Goal: Task Accomplishment & Management: Use online tool/utility

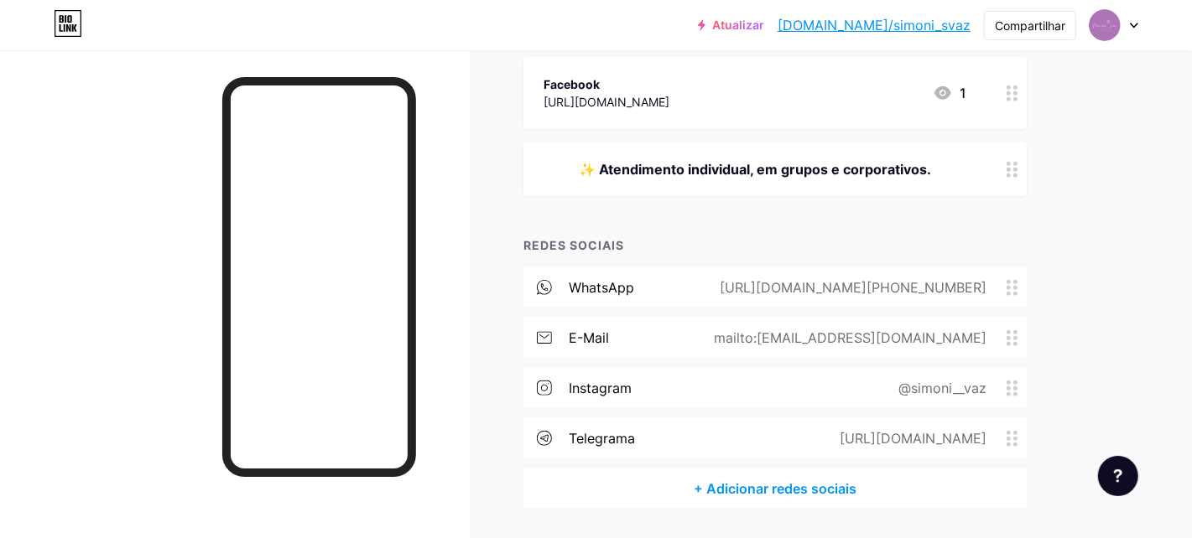
scroll to position [755, 0]
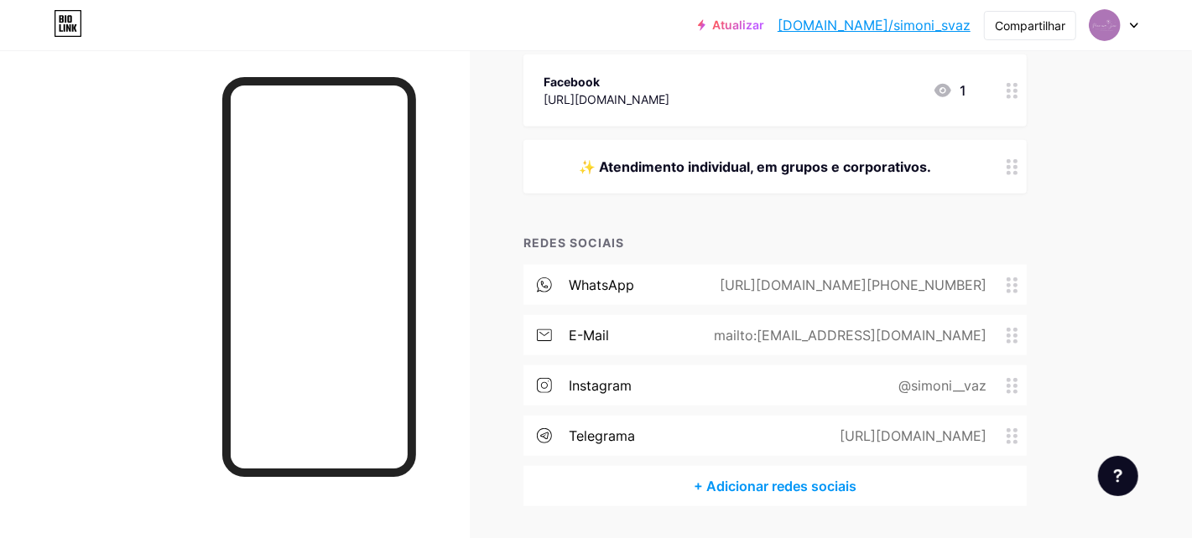
click at [1009, 284] on circle at bounding box center [1008, 285] width 4 height 4
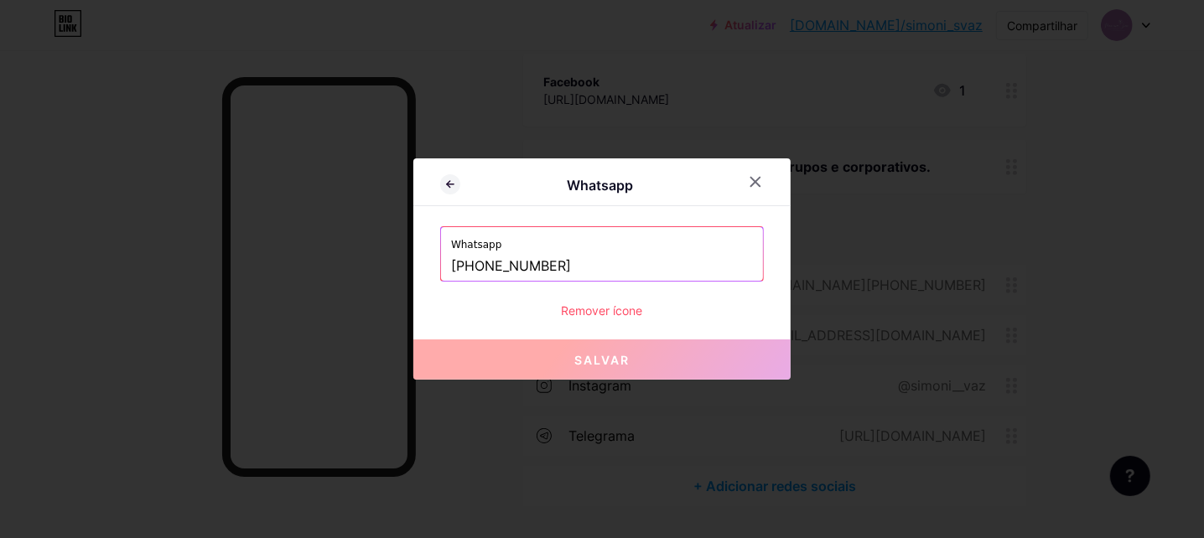
click at [758, 181] on icon at bounding box center [755, 181] width 13 height 13
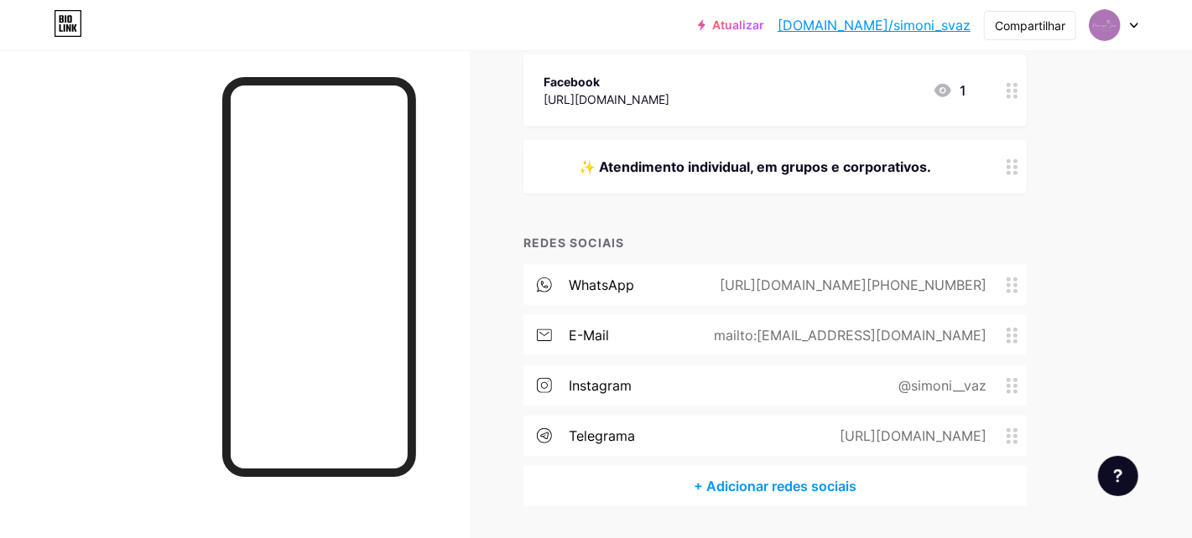
click at [787, 281] on font "[URL][DOMAIN_NAME][PHONE_NUMBER]" at bounding box center [853, 285] width 267 height 17
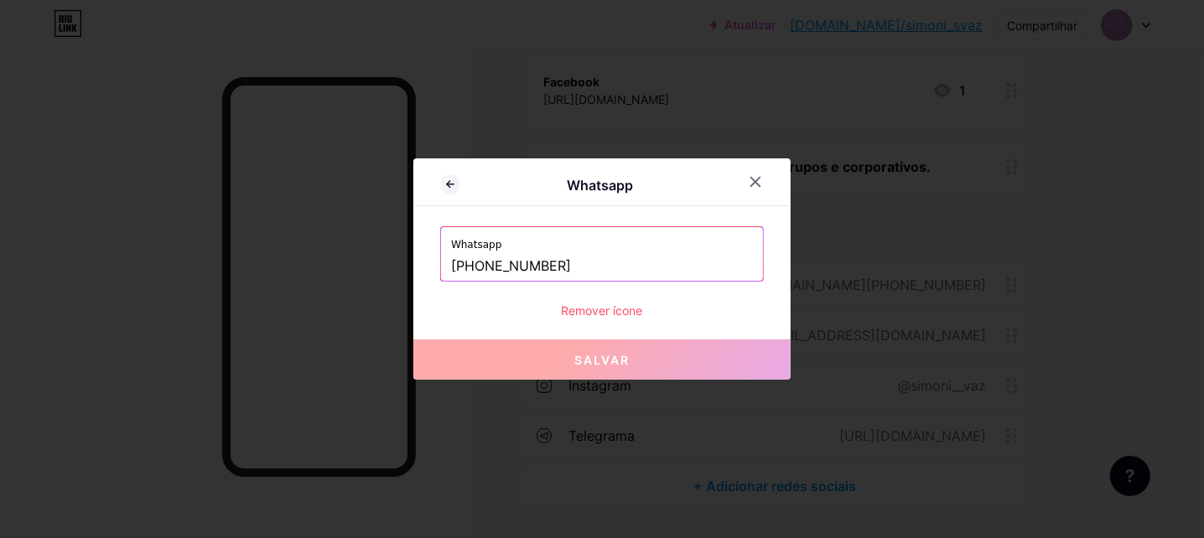
click at [524, 262] on input "+5513991729460" at bounding box center [602, 266] width 302 height 29
click at [449, 184] on icon at bounding box center [450, 184] width 20 height 20
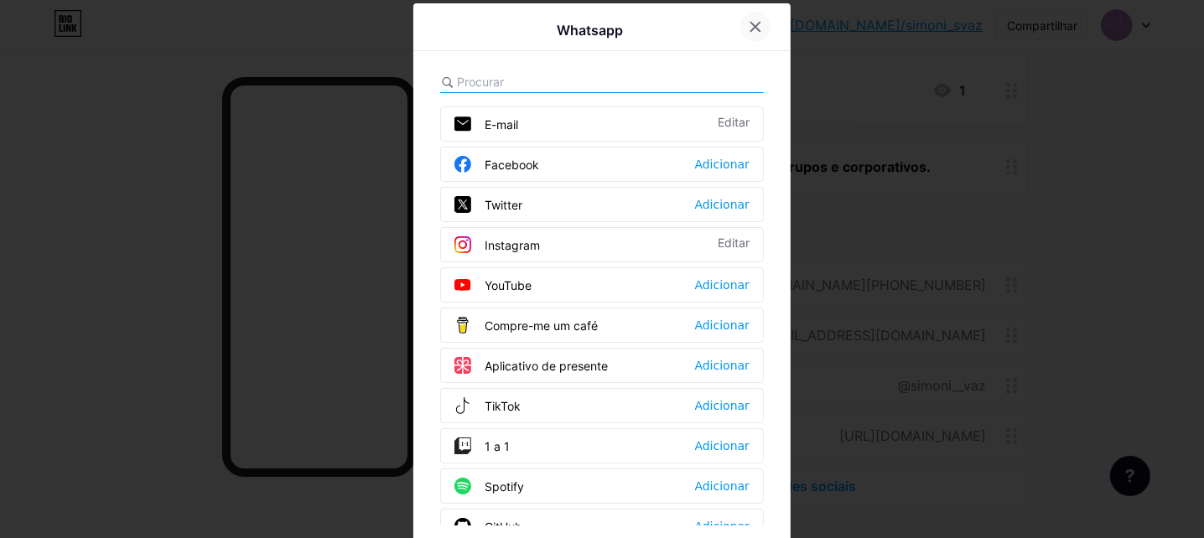
click at [751, 27] on icon at bounding box center [755, 27] width 9 height 9
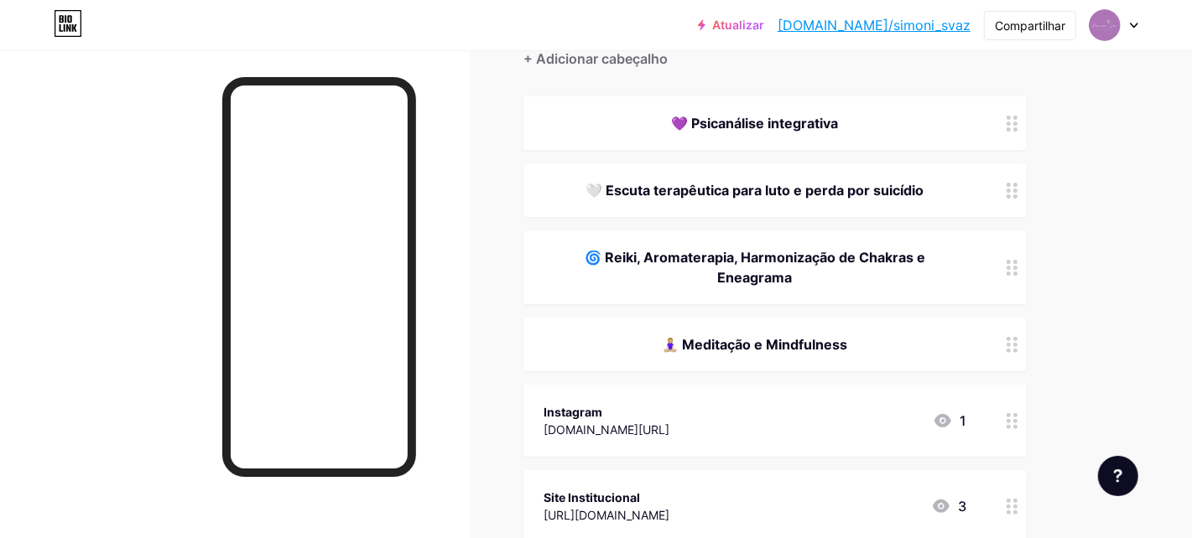
scroll to position [0, 0]
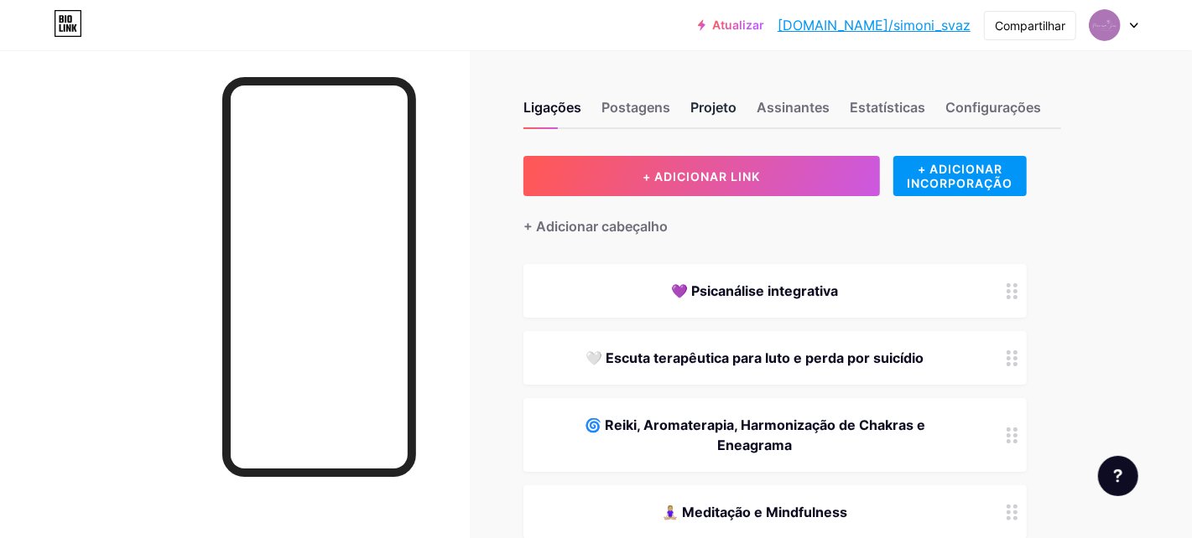
click at [714, 109] on font "Projeto" at bounding box center [713, 107] width 46 height 17
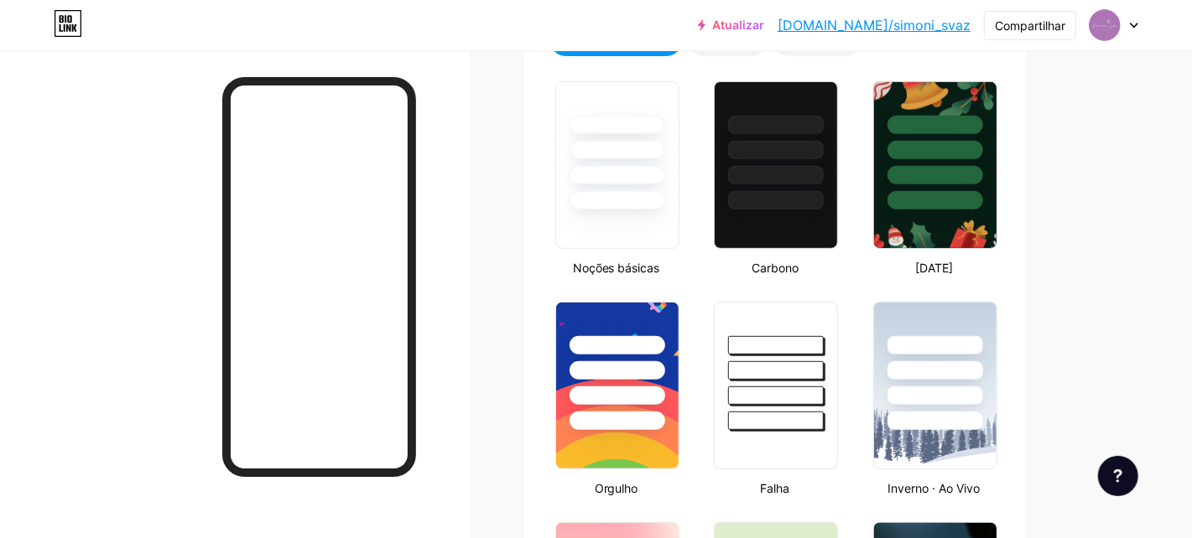
type input "#000000"
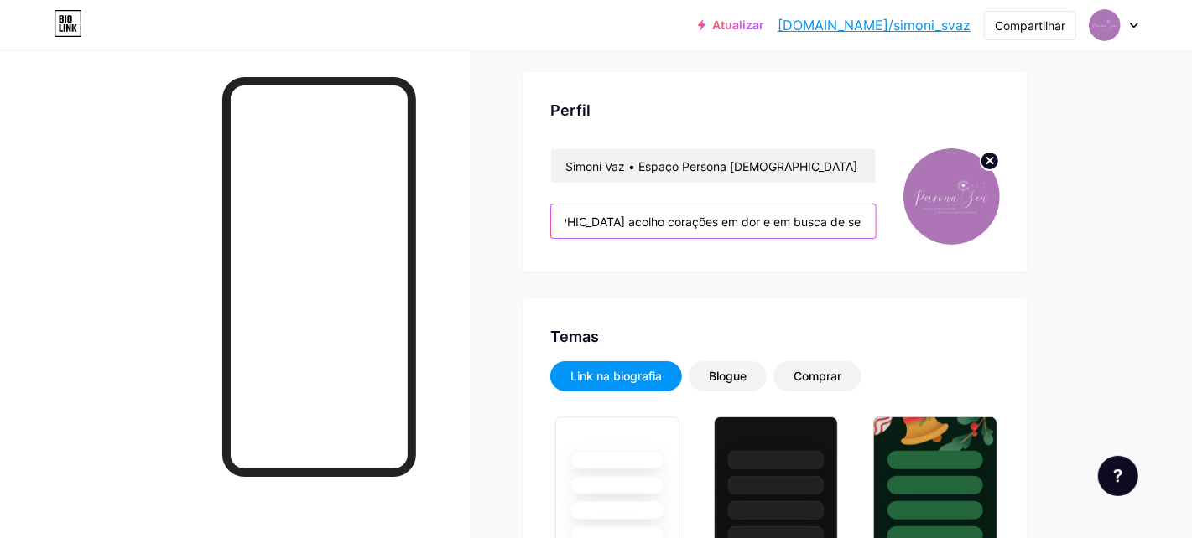
scroll to position [0, 975]
drag, startPoint x: 567, startPoint y: 220, endPoint x: 1115, endPoint y: 224, distance: 548.5
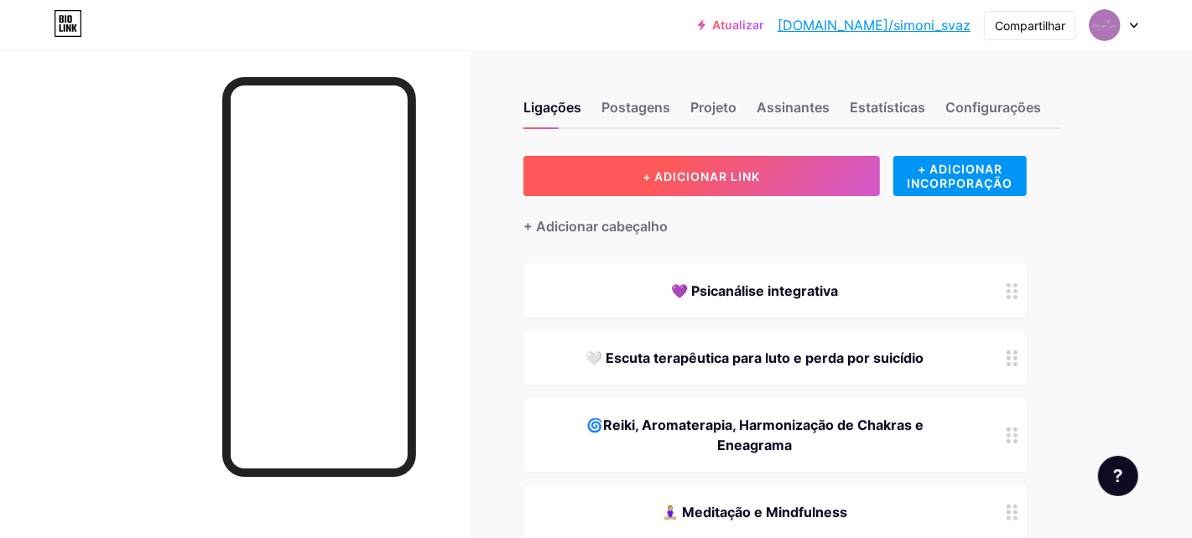
click at [779, 179] on button "+ ADICIONAR LINK" at bounding box center [701, 176] width 356 height 40
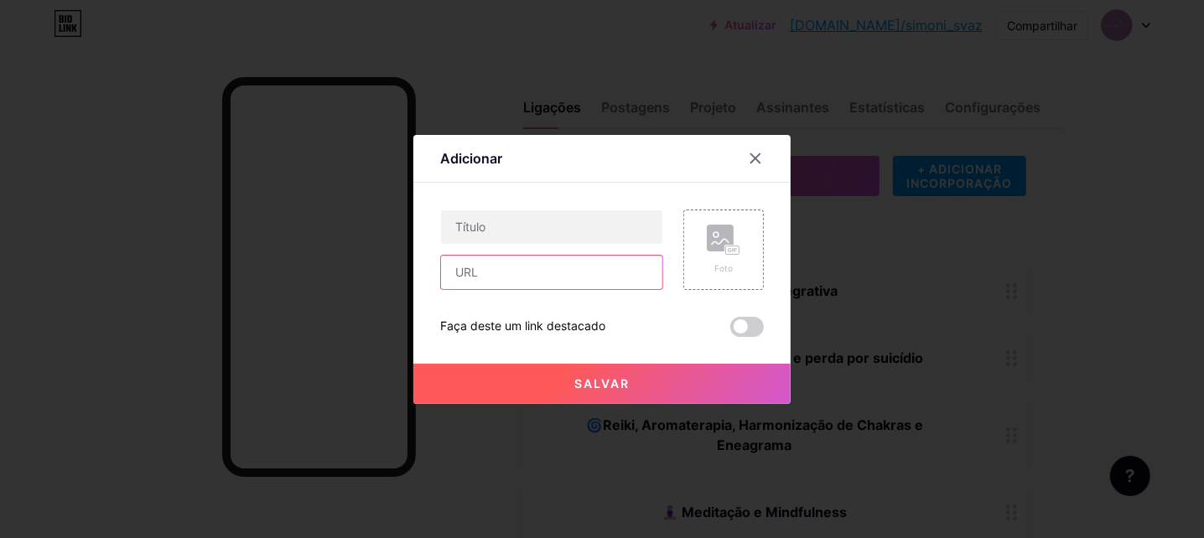
click at [495, 268] on input "text" at bounding box center [551, 273] width 221 height 34
paste input "[URL][DOMAIN_NAME]"
type input "[URL][DOMAIN_NAME]"
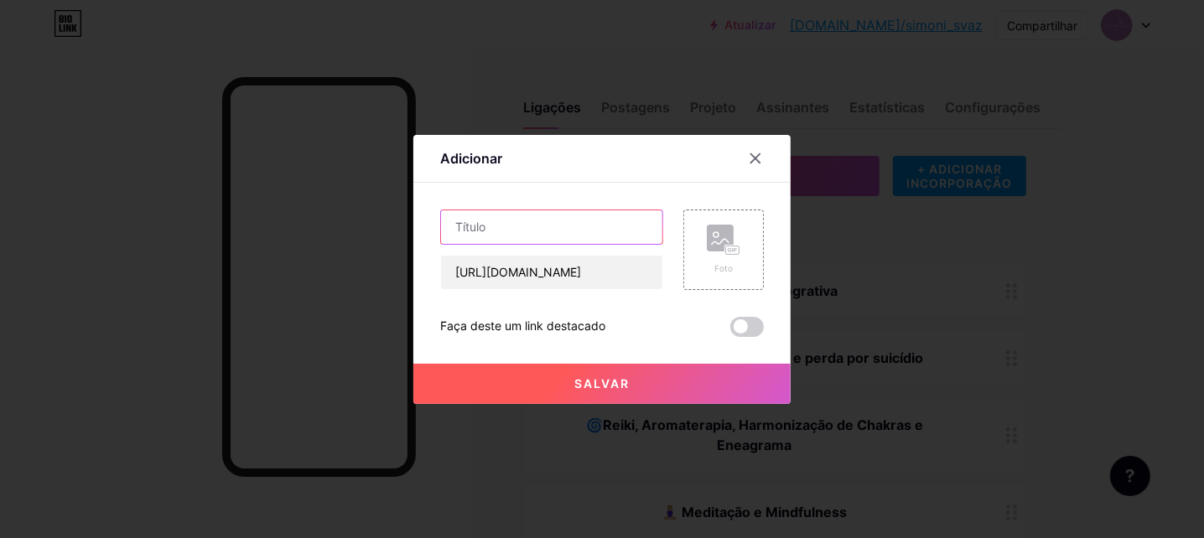
click at [507, 218] on input "text" at bounding box center [551, 227] width 221 height 34
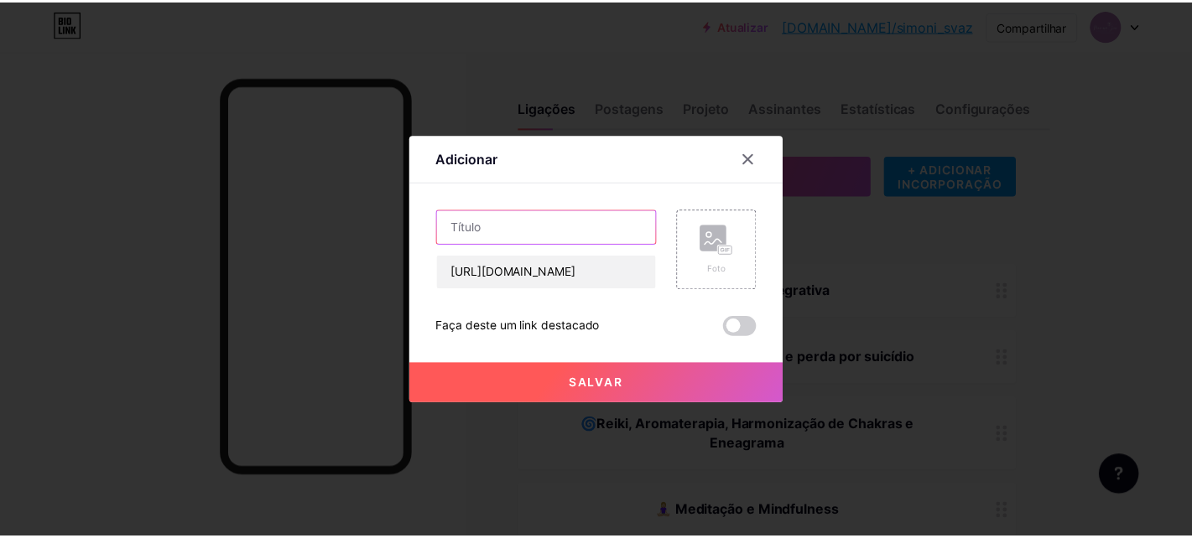
scroll to position [0, 0]
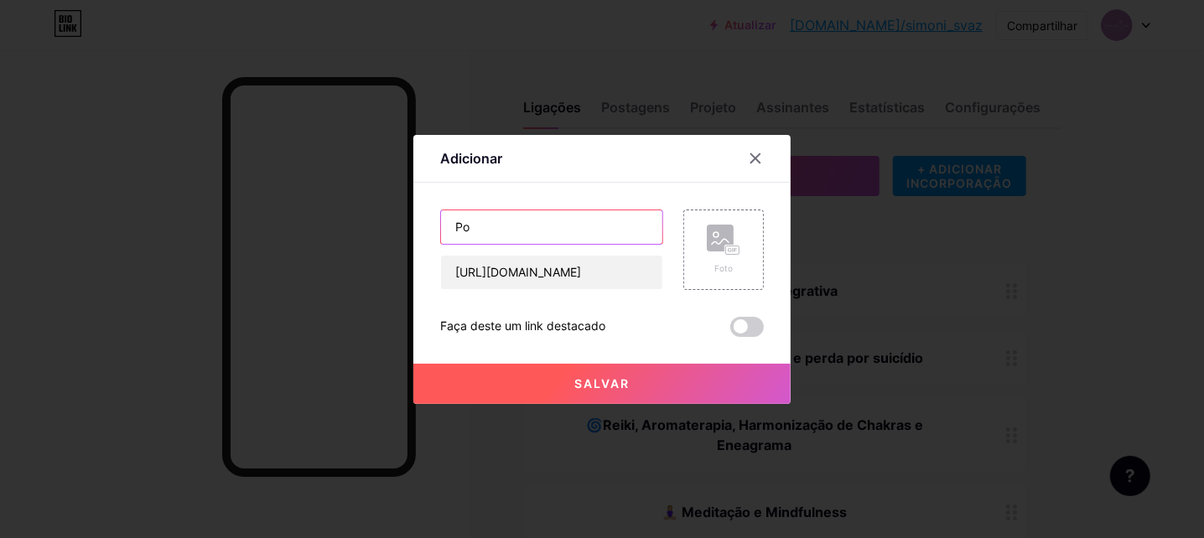
type input "P"
type input "Pinterest"
click at [614, 388] on font "Salvar" at bounding box center [601, 384] width 55 height 14
